Goal: Information Seeking & Learning: Learn about a topic

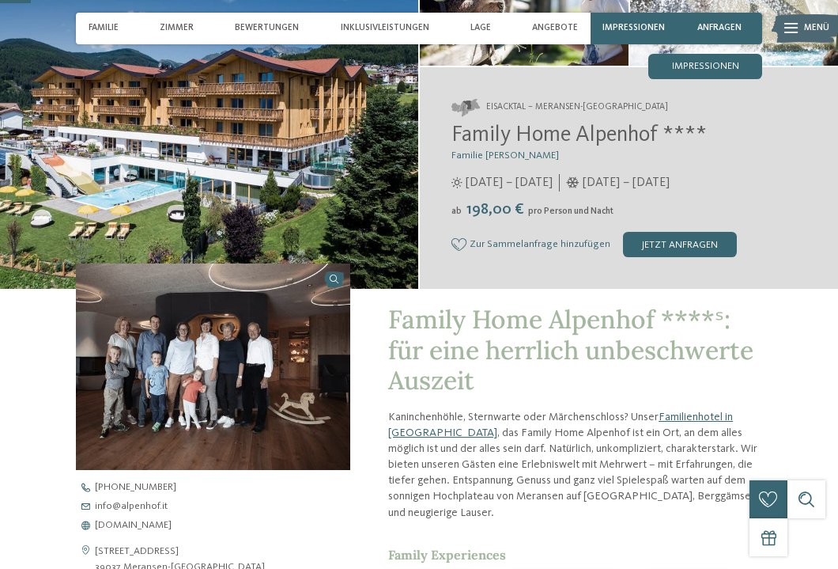
scroll to position [156, 0]
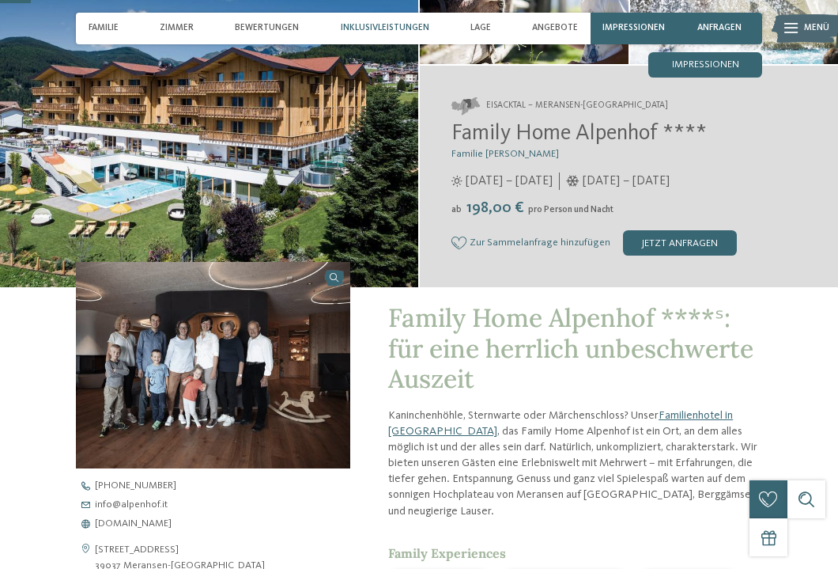
click at [411, 27] on span "Inklusivleistungen" at bounding box center [385, 28] width 89 height 10
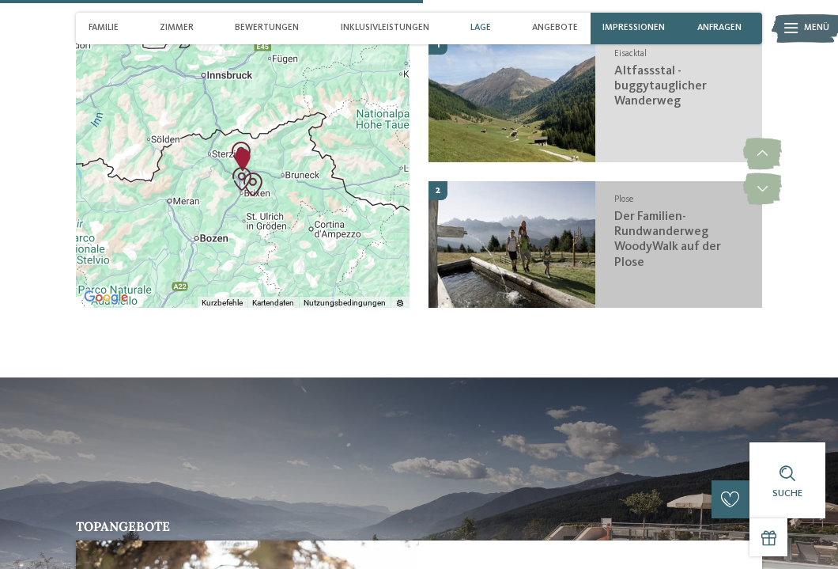
scroll to position [2136, 0]
click at [477, 194] on img at bounding box center [512, 244] width 167 height 127
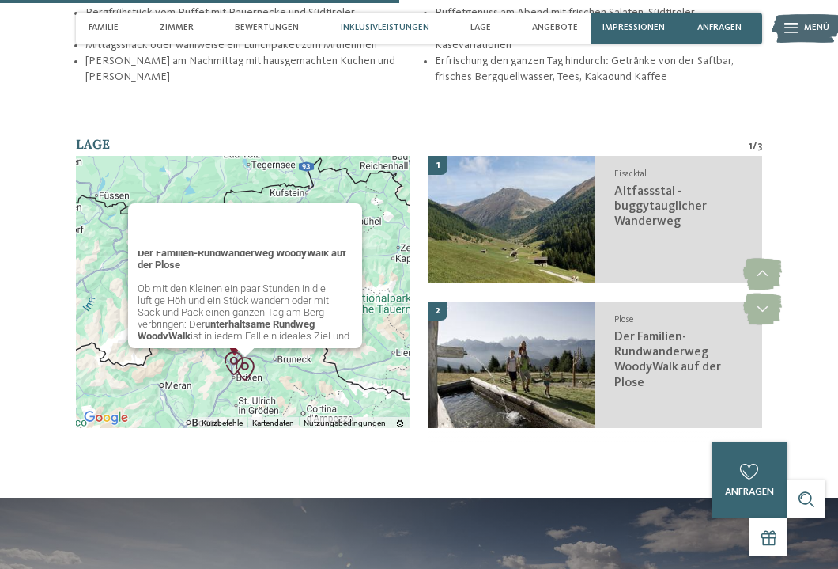
scroll to position [0, 0]
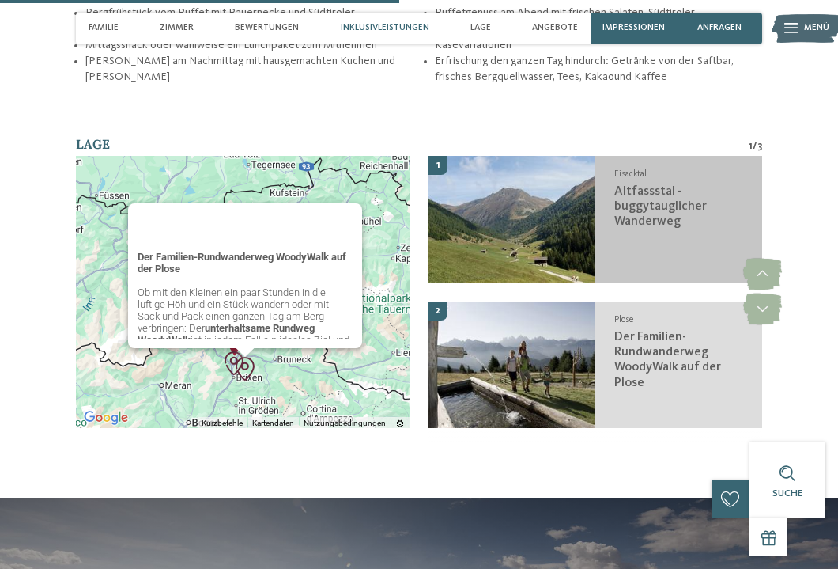
click at [557, 171] on img at bounding box center [512, 219] width 167 height 127
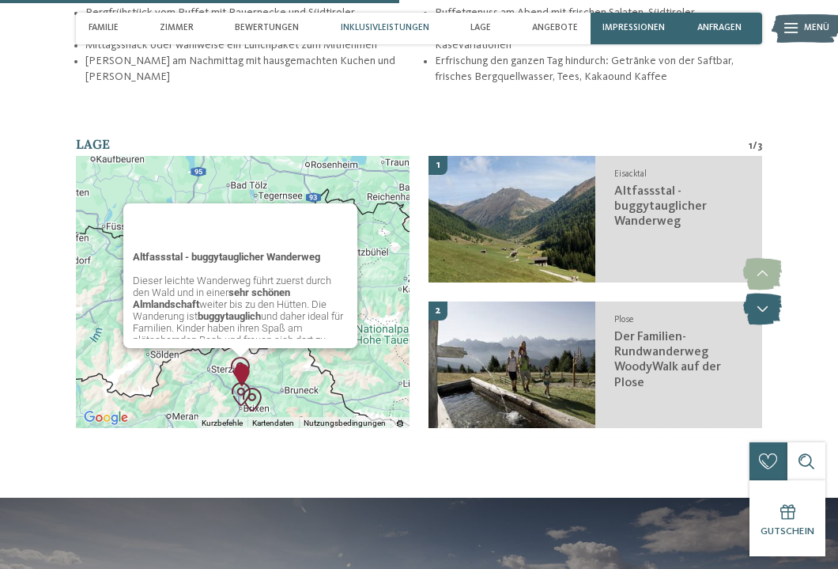
click at [762, 293] on icon at bounding box center [763, 309] width 39 height 32
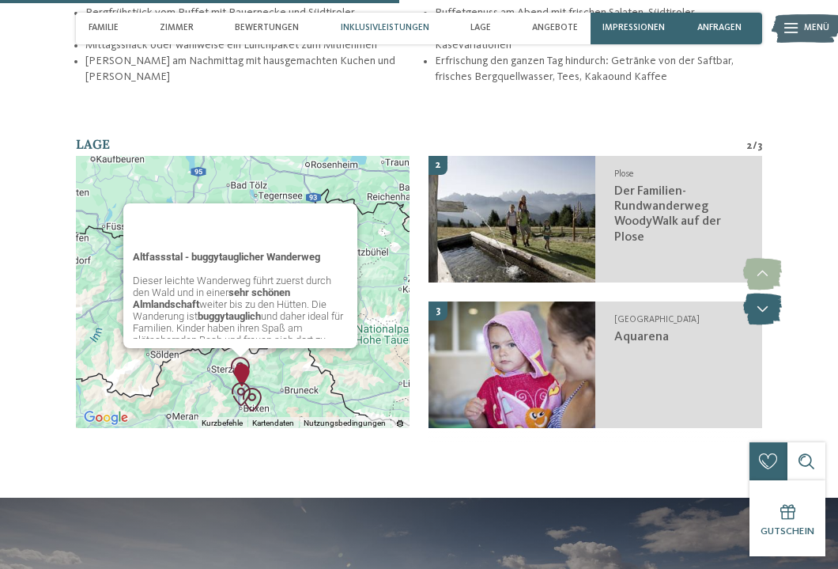
click at [762, 293] on icon at bounding box center [763, 309] width 39 height 32
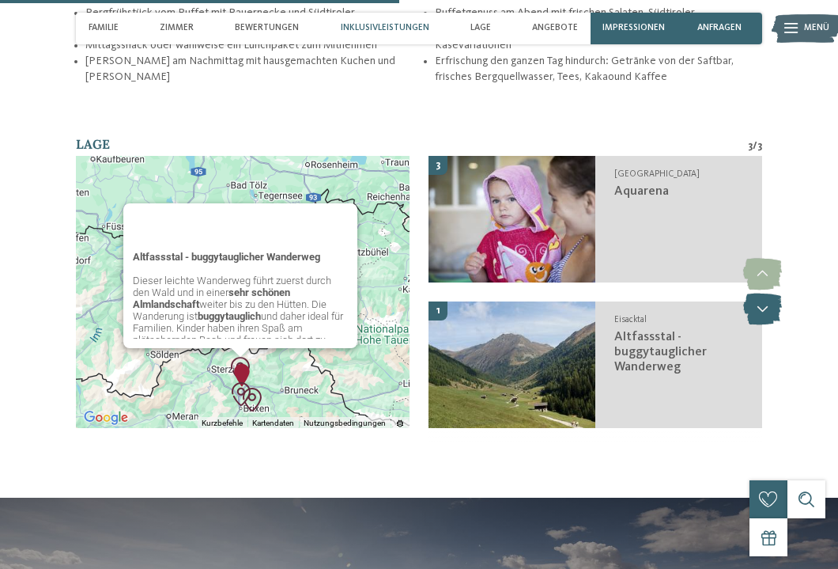
click at [762, 293] on icon at bounding box center [763, 309] width 39 height 32
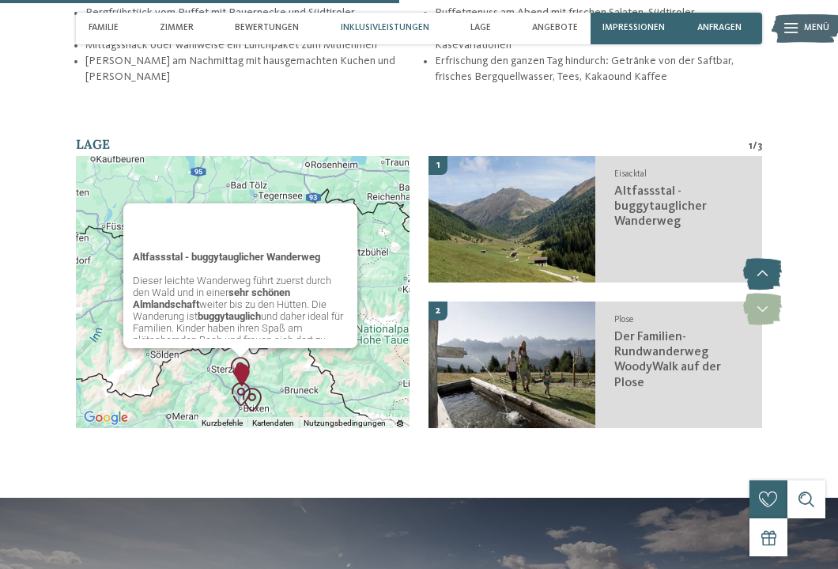
click at [766, 259] on icon at bounding box center [763, 275] width 39 height 32
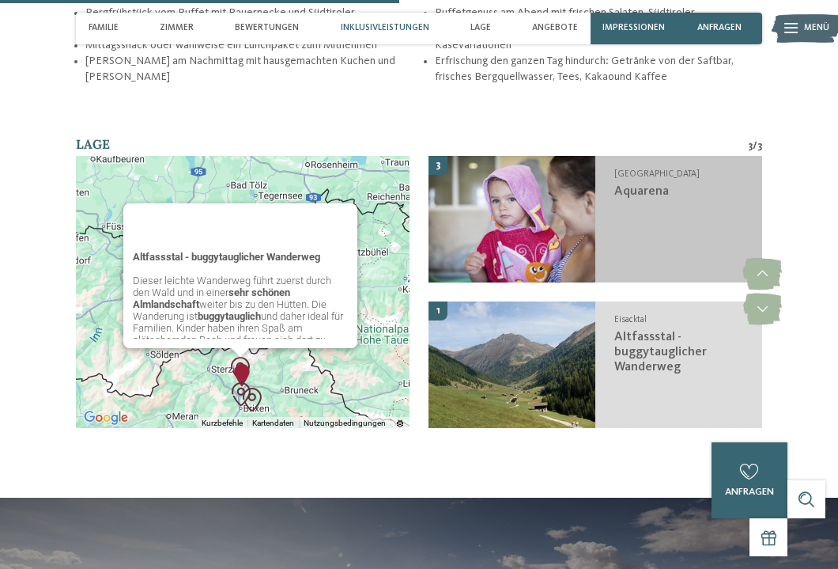
click at [667, 176] on div "[GEOGRAPHIC_DATA] [GEOGRAPHIC_DATA]" at bounding box center [679, 219] width 167 height 127
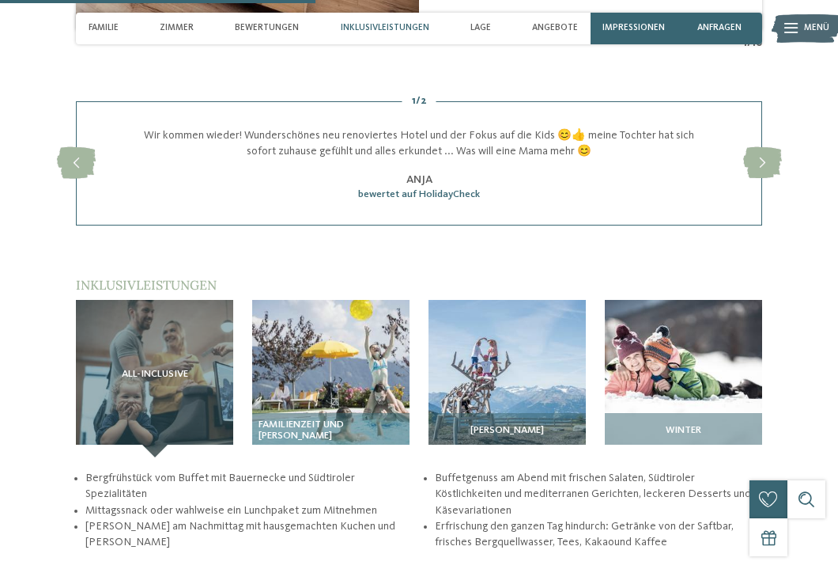
scroll to position [1601, 0]
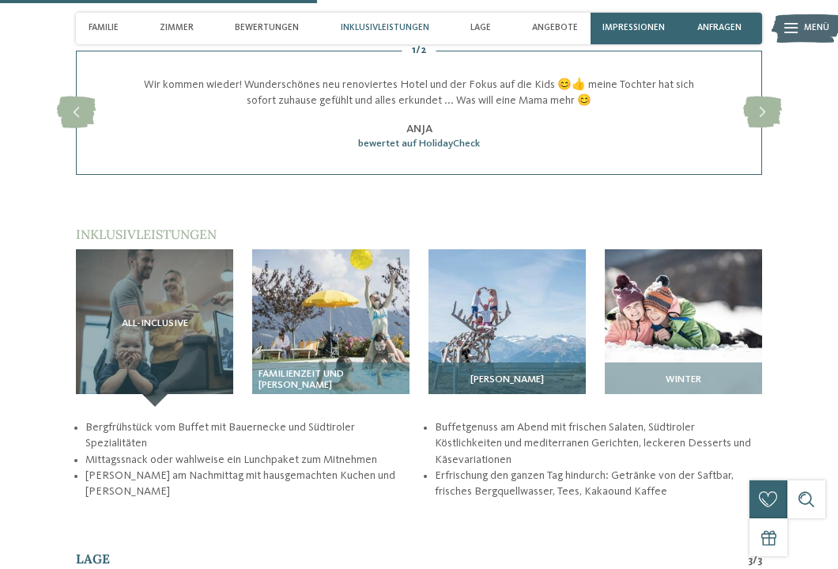
click at [520, 317] on img at bounding box center [507, 327] width 157 height 157
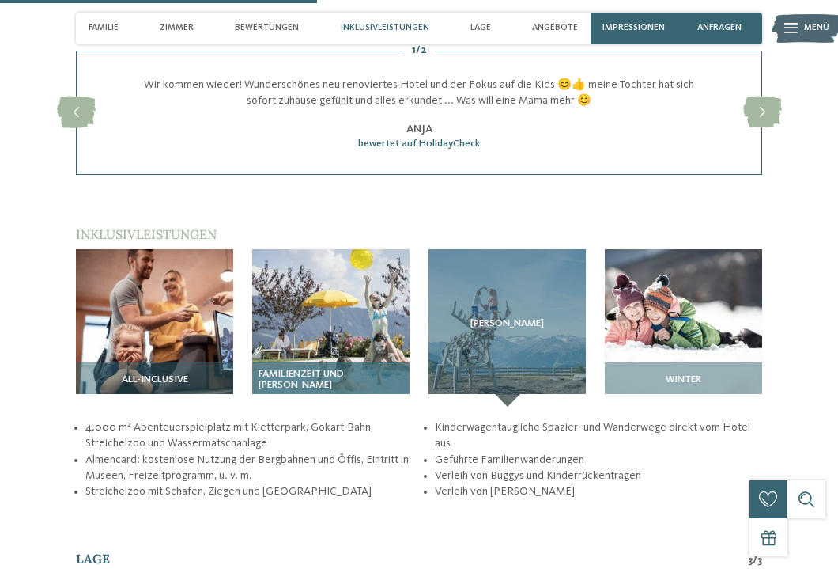
click at [395, 309] on img at bounding box center [330, 327] width 157 height 157
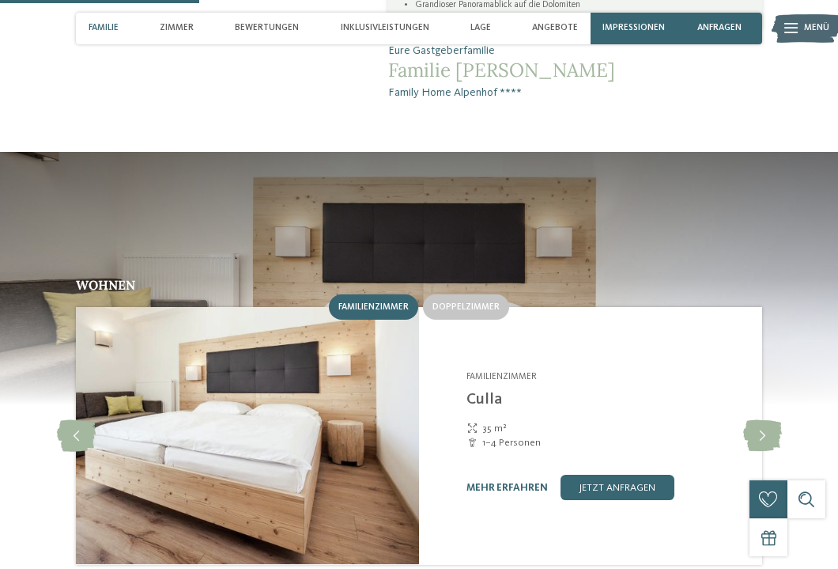
scroll to position [1013, 0]
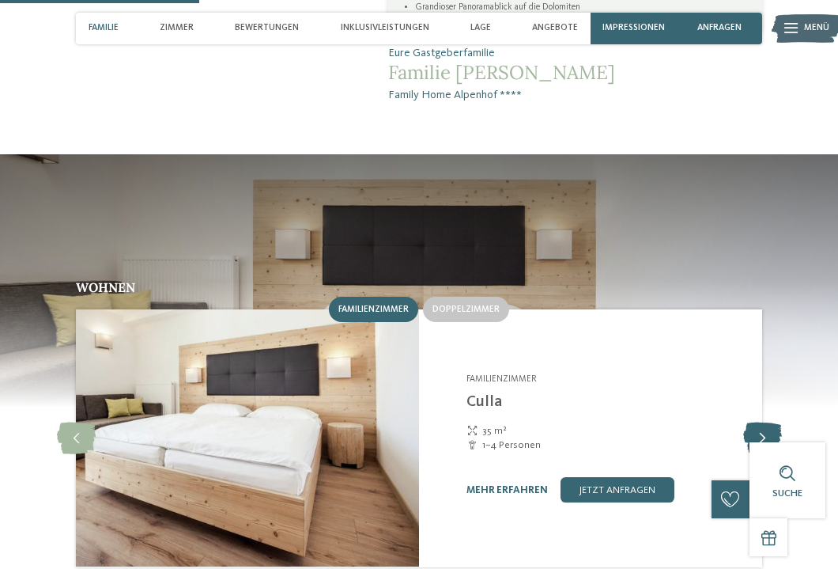
click at [759, 422] on icon at bounding box center [763, 438] width 39 height 32
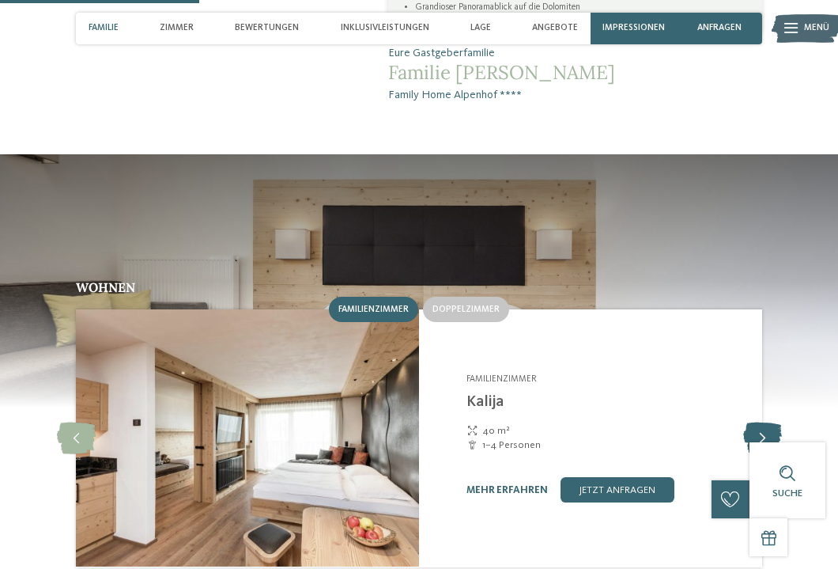
click at [759, 422] on icon at bounding box center [763, 438] width 39 height 32
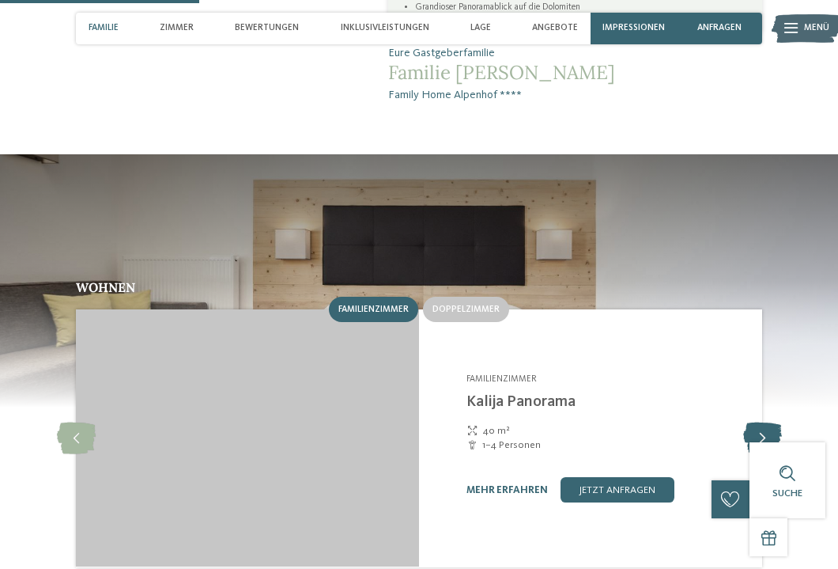
click at [759, 422] on icon at bounding box center [763, 438] width 39 height 32
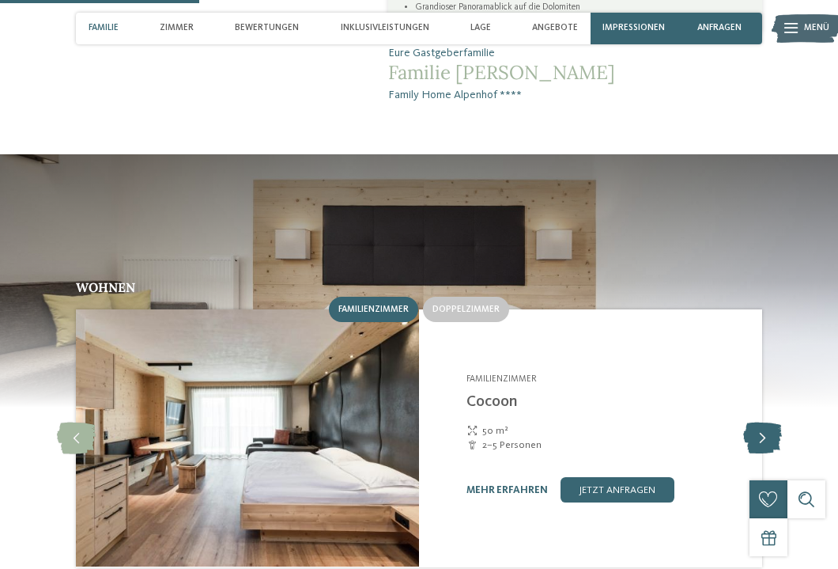
click at [759, 422] on icon at bounding box center [763, 438] width 39 height 32
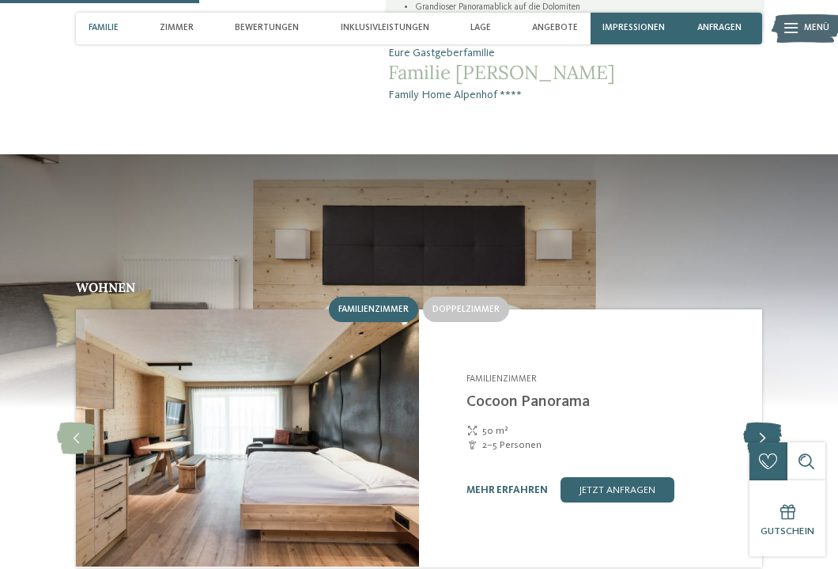
click at [759, 422] on icon at bounding box center [763, 438] width 39 height 32
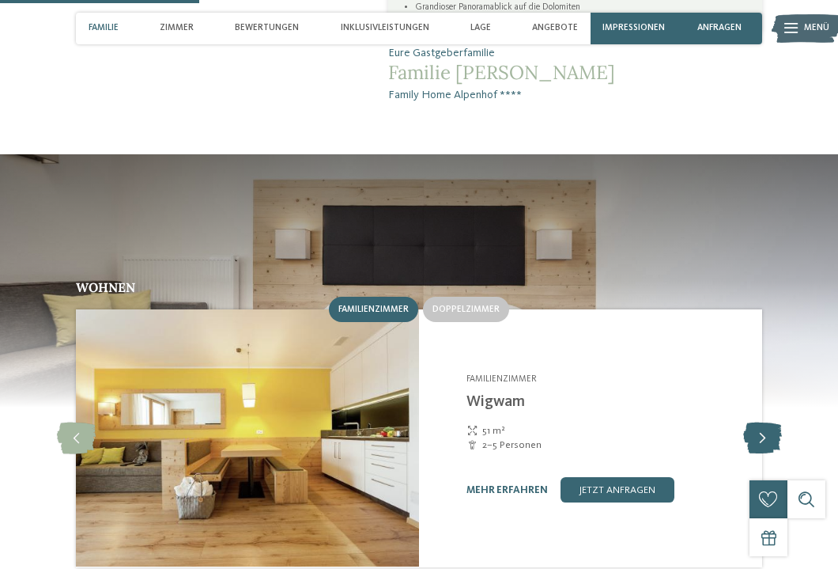
click at [759, 422] on icon at bounding box center [763, 438] width 39 height 32
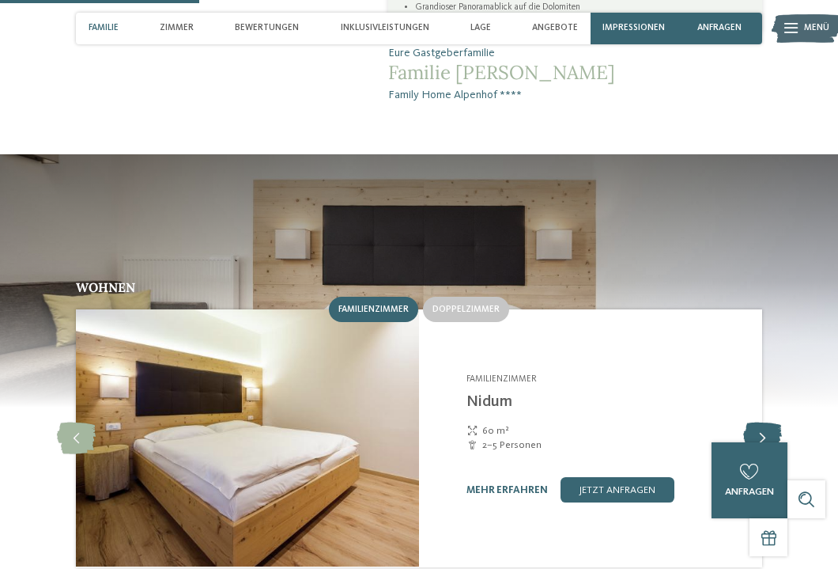
click at [759, 422] on icon at bounding box center [763, 438] width 39 height 32
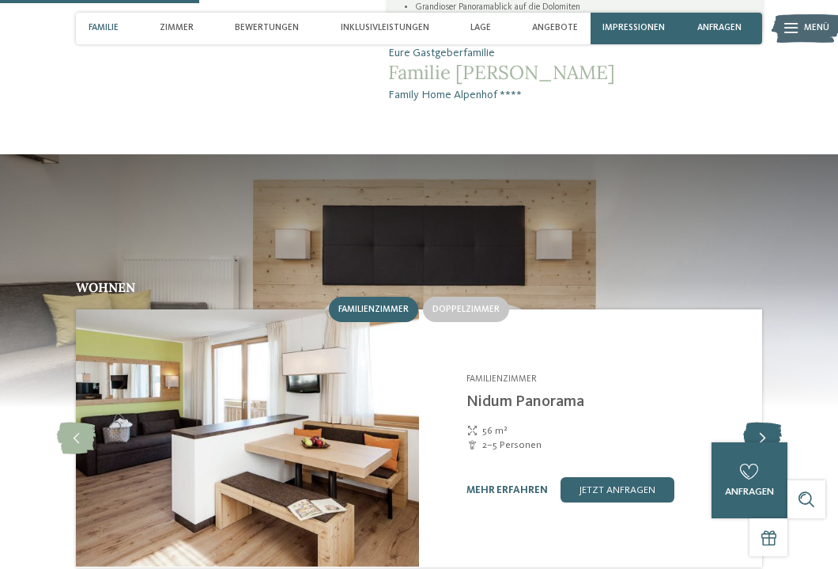
click at [759, 422] on icon at bounding box center [763, 438] width 39 height 32
